Goal: Task Accomplishment & Management: Use online tool/utility

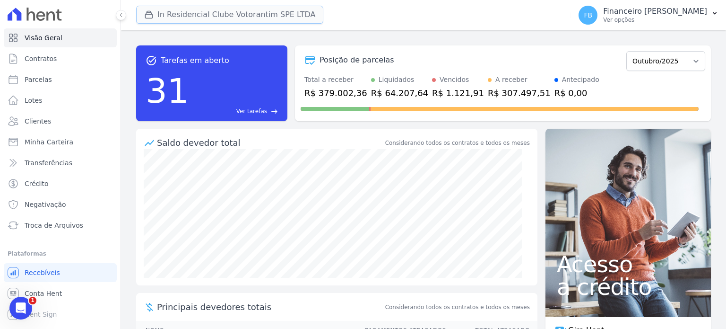
click at [211, 16] on button "In Residencial Clube Votorantim SPE LTDA" at bounding box center [229, 15] width 187 height 18
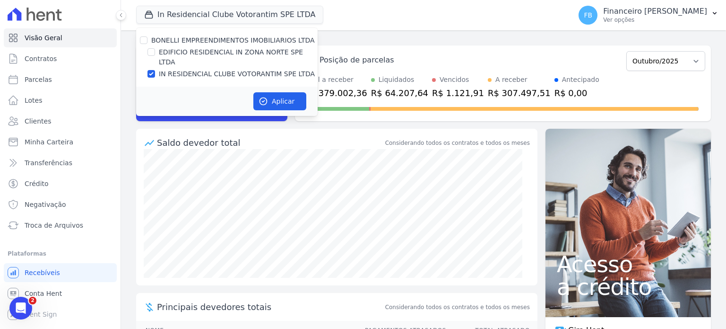
click at [206, 69] on label "IN RESIDENCIAL CLUBE VOTORANTIM SPE LTDA" at bounding box center [237, 74] width 156 height 10
click at [155, 70] on input "IN RESIDENCIAL CLUBE VOTORANTIM SPE LTDA" at bounding box center [152, 74] width 8 height 8
checkbox input "false"
click at [212, 54] on label "EDIFICIO RESIDENCIAL IN ZONA NORTE SPE LTDA" at bounding box center [238, 57] width 159 height 20
click at [155, 54] on input "EDIFICIO RESIDENCIAL IN ZONA NORTE SPE LTDA" at bounding box center [152, 52] width 8 height 8
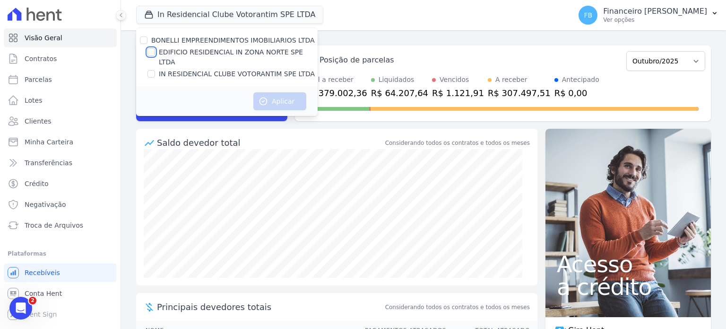
checkbox input "true"
click at [293, 93] on button "Aplicar" at bounding box center [279, 101] width 53 height 18
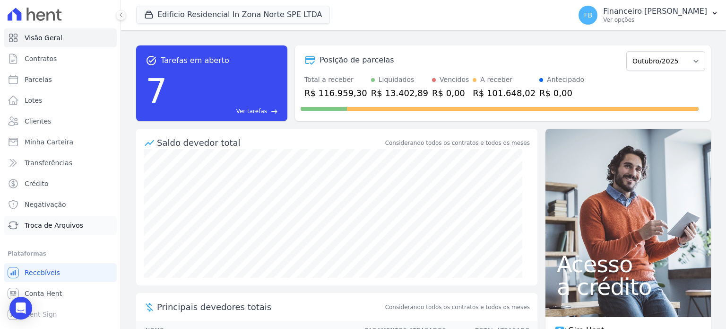
click at [70, 225] on span "Troca de Arquivos" at bounding box center [54, 224] width 59 height 9
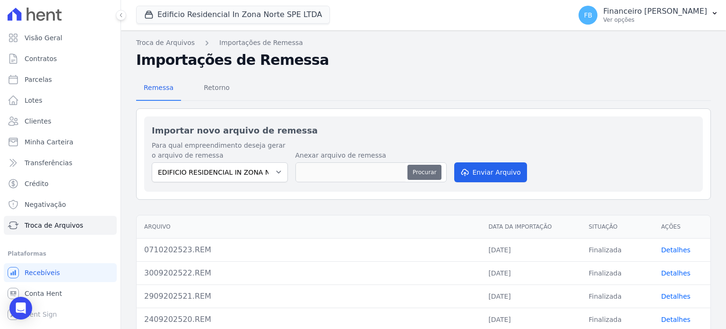
click at [426, 169] on button "Procurar" at bounding box center [425, 172] width 34 height 15
type input "0810202524.REM"
click at [506, 169] on button "Enviar Arquivo" at bounding box center [490, 172] width 73 height 20
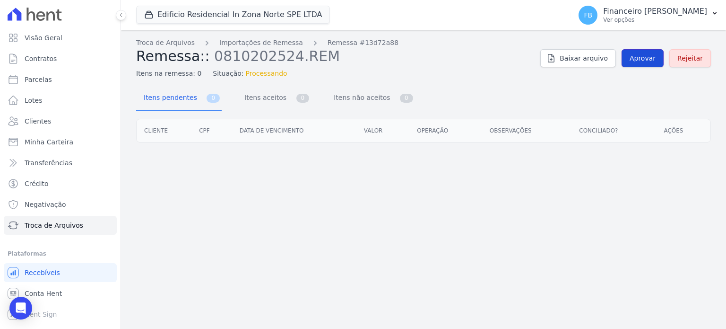
click at [646, 61] on span "Aprovar" at bounding box center [643, 57] width 26 height 9
